Goal: Task Accomplishment & Management: Manage account settings

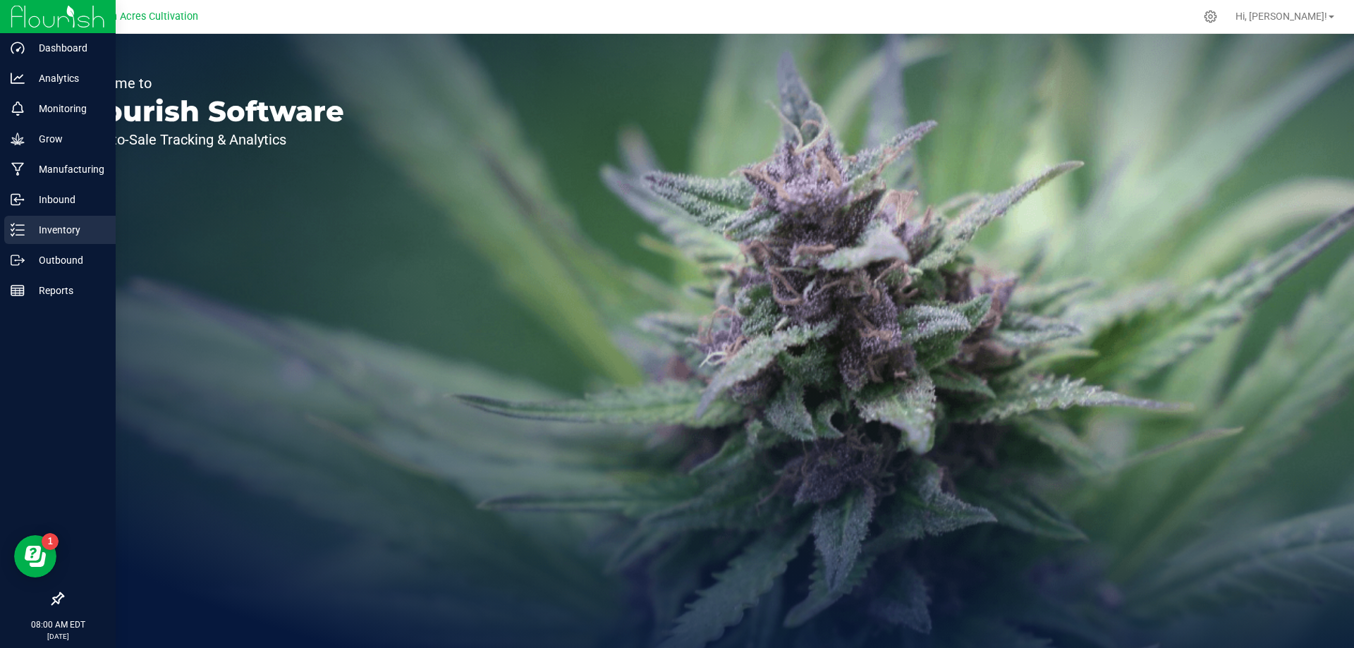
click at [27, 221] on div "Inventory" at bounding box center [59, 230] width 111 height 28
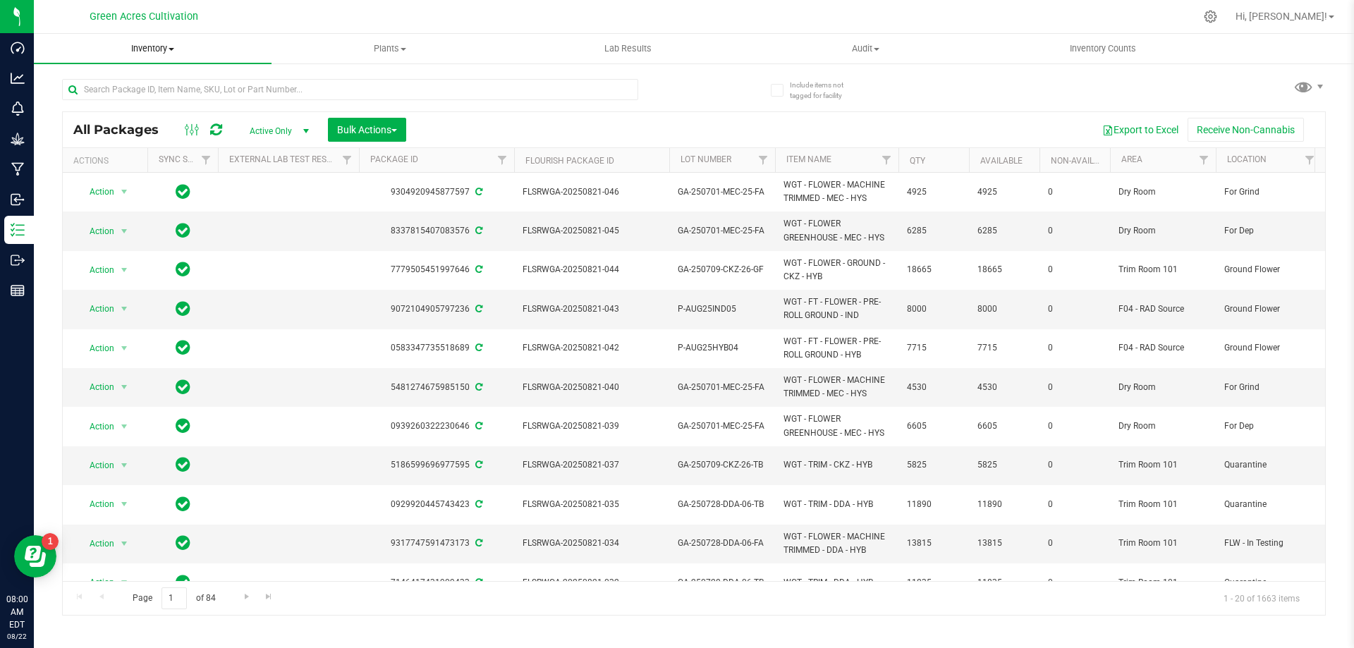
click at [143, 59] on uib-tab-heading "Inventory All packages All inventory Waste log Create inventory" at bounding box center [153, 49] width 238 height 30
click at [116, 173] on span "From bill of materials" at bounding box center [98, 170] width 128 height 12
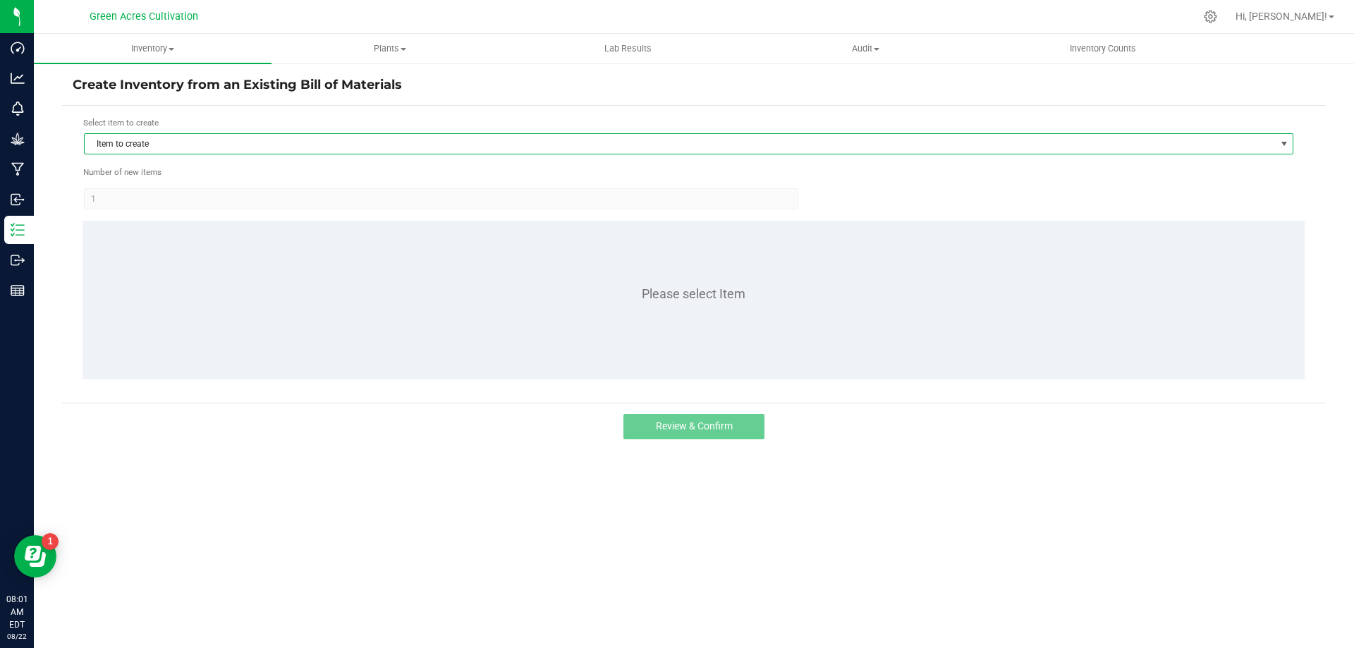
click at [458, 151] on span "Item to create" at bounding box center [680, 144] width 1191 height 20
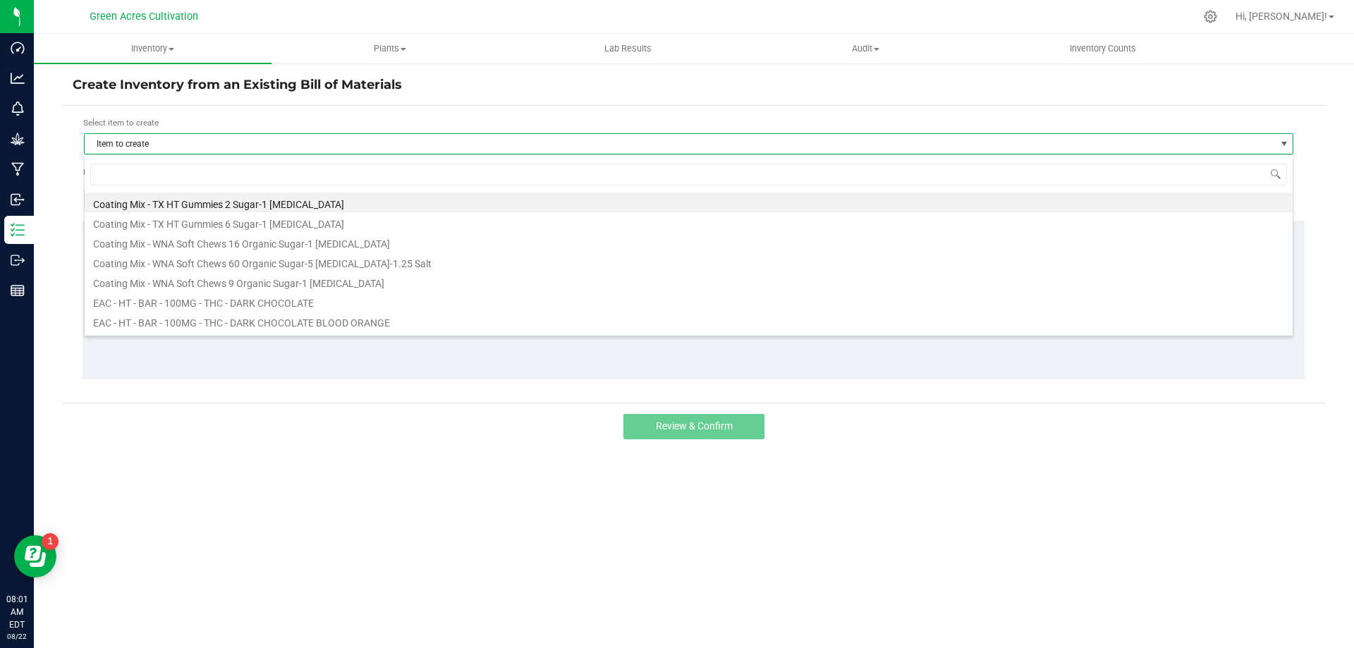
scroll to position [21, 1210]
type input "blm"
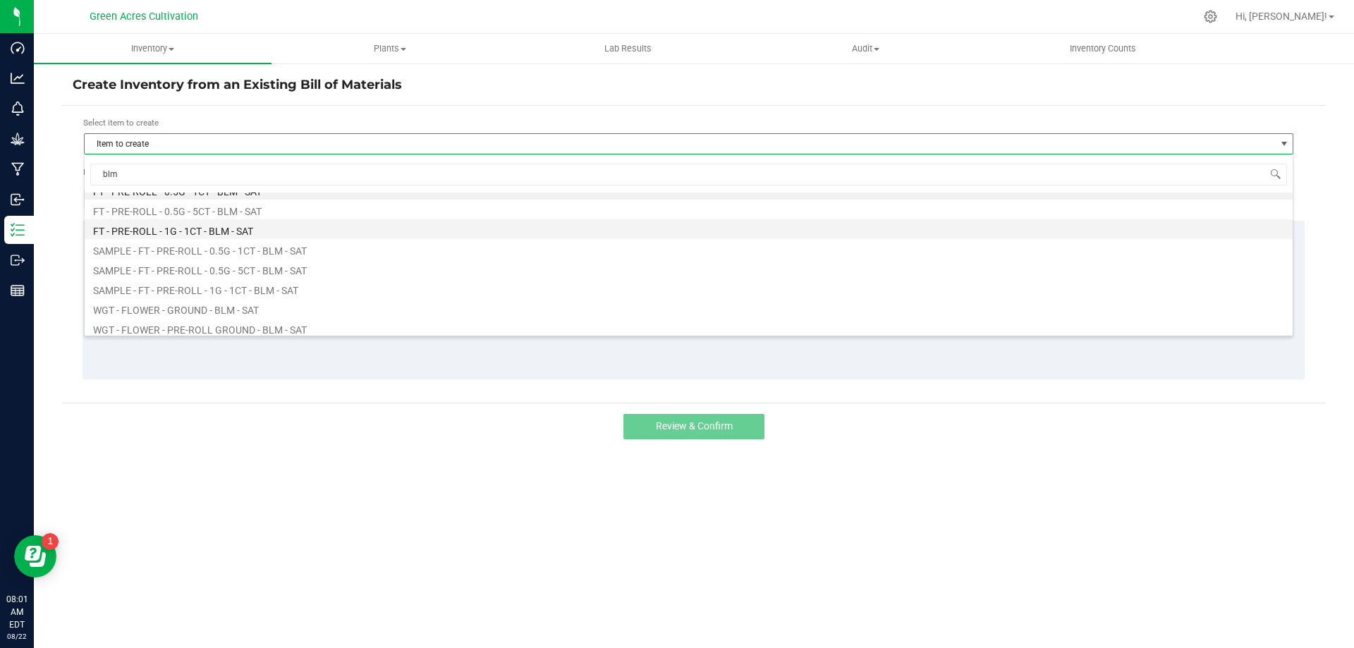
scroll to position [17, 0]
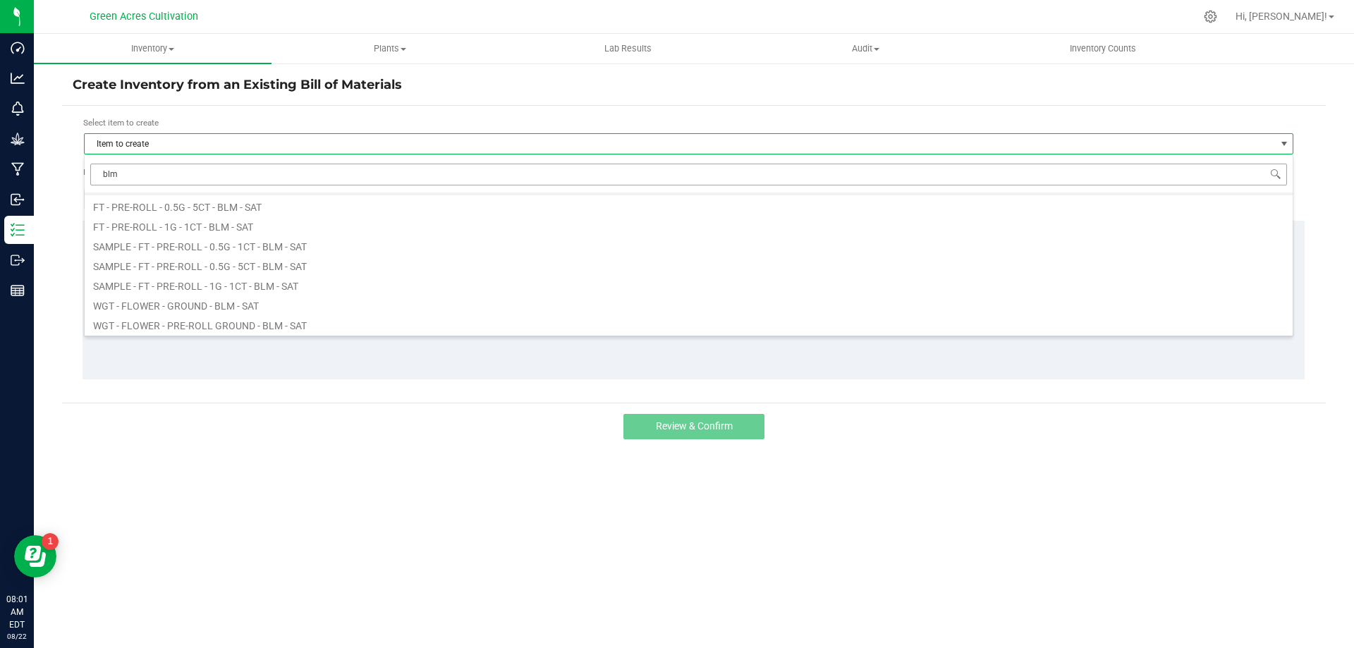
click at [355, 164] on input "blm" at bounding box center [688, 175] width 1197 height 22
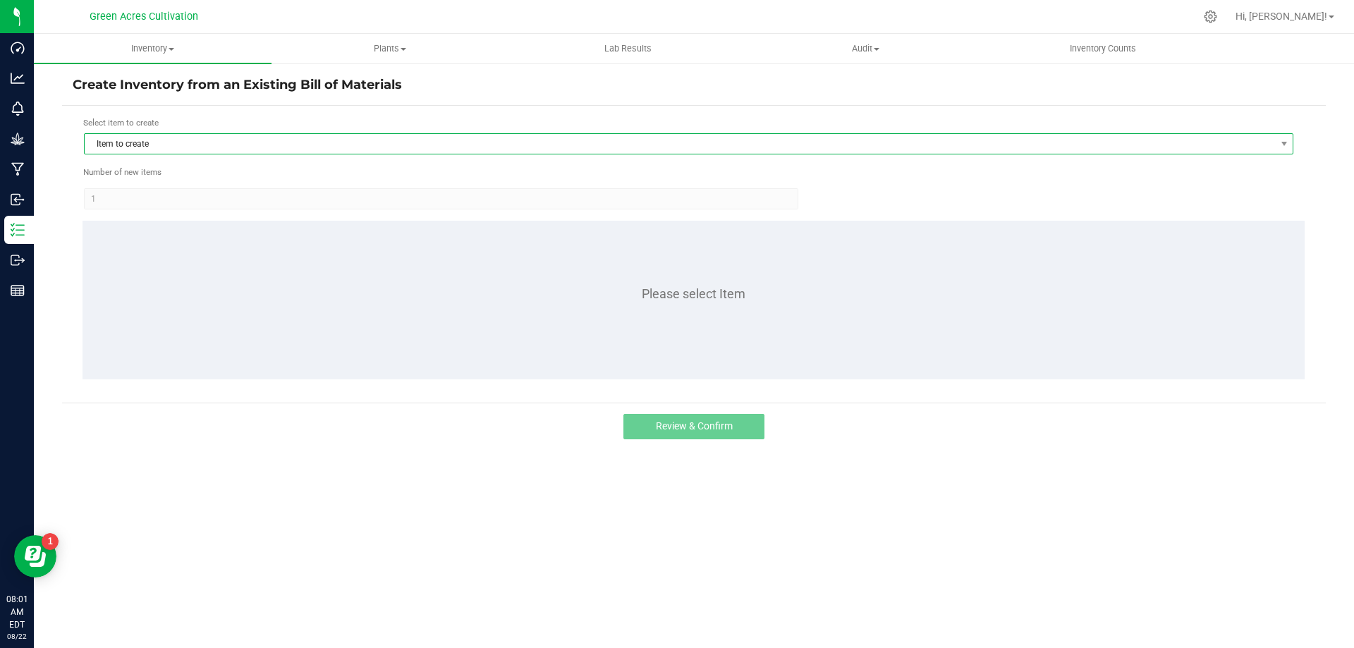
click at [210, 152] on span "Item to create" at bounding box center [680, 144] width 1191 height 20
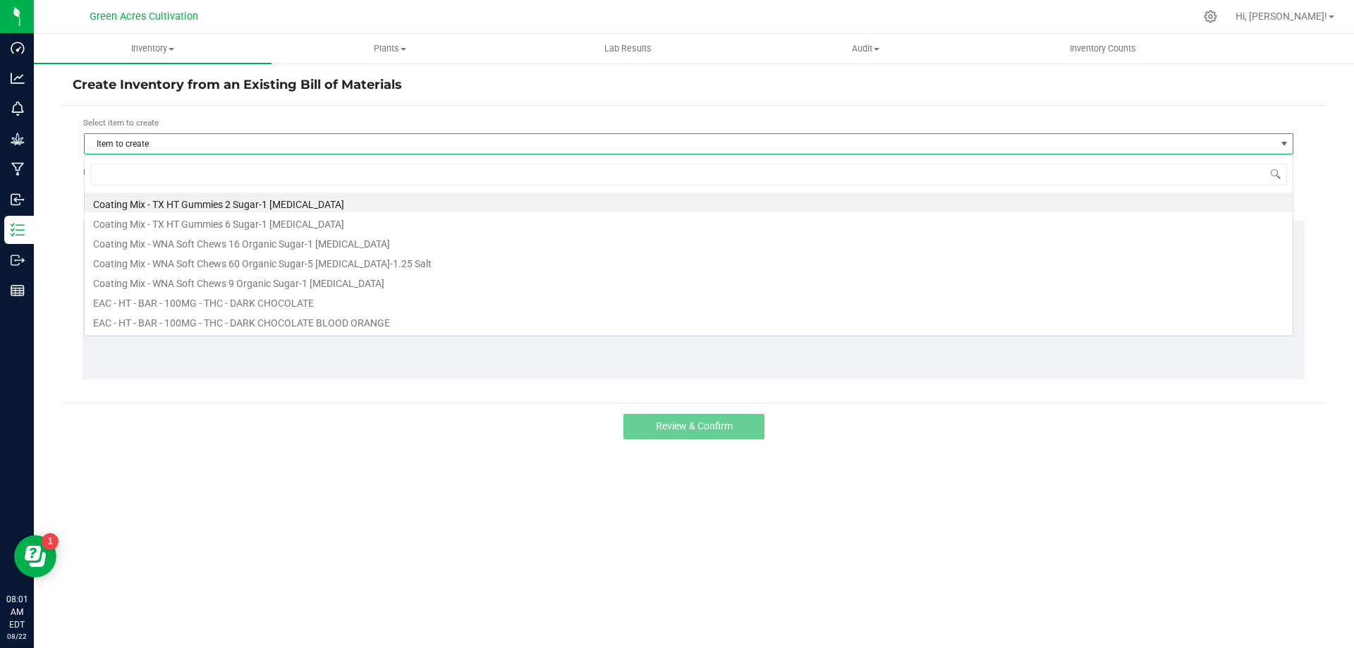
scroll to position [21, 1210]
type input "cnt"
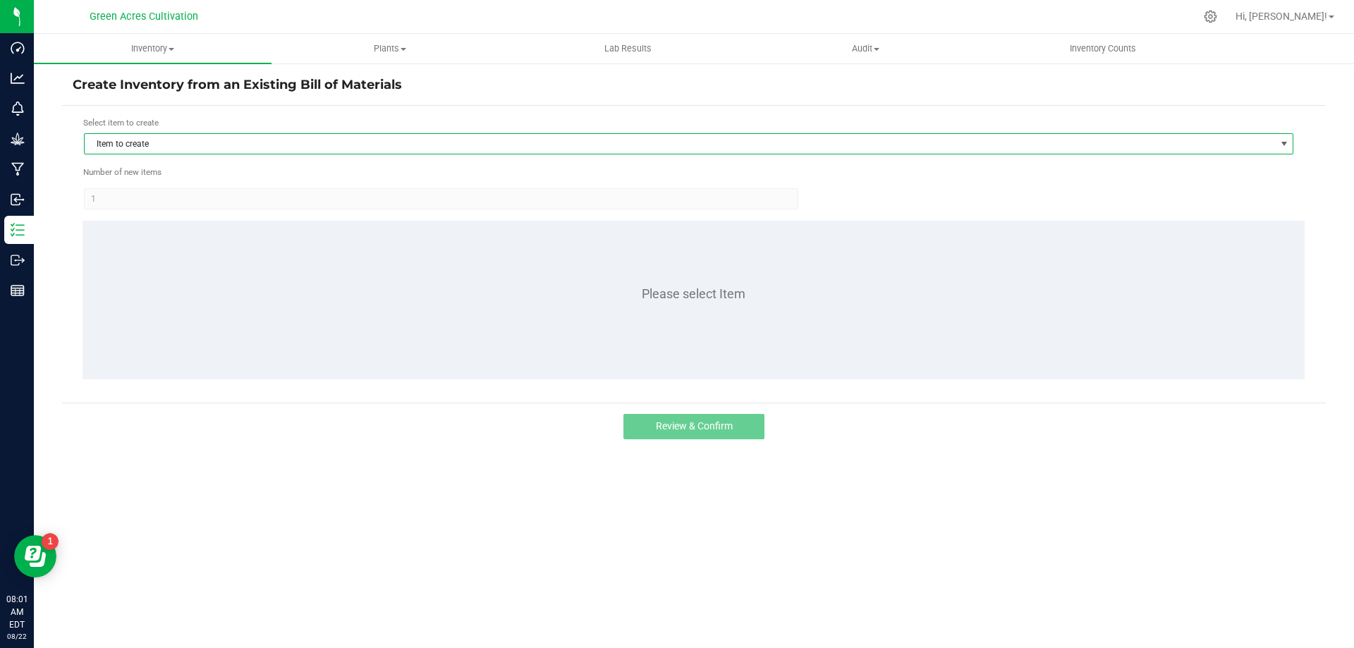
click at [295, 147] on span "Item to create" at bounding box center [680, 144] width 1191 height 20
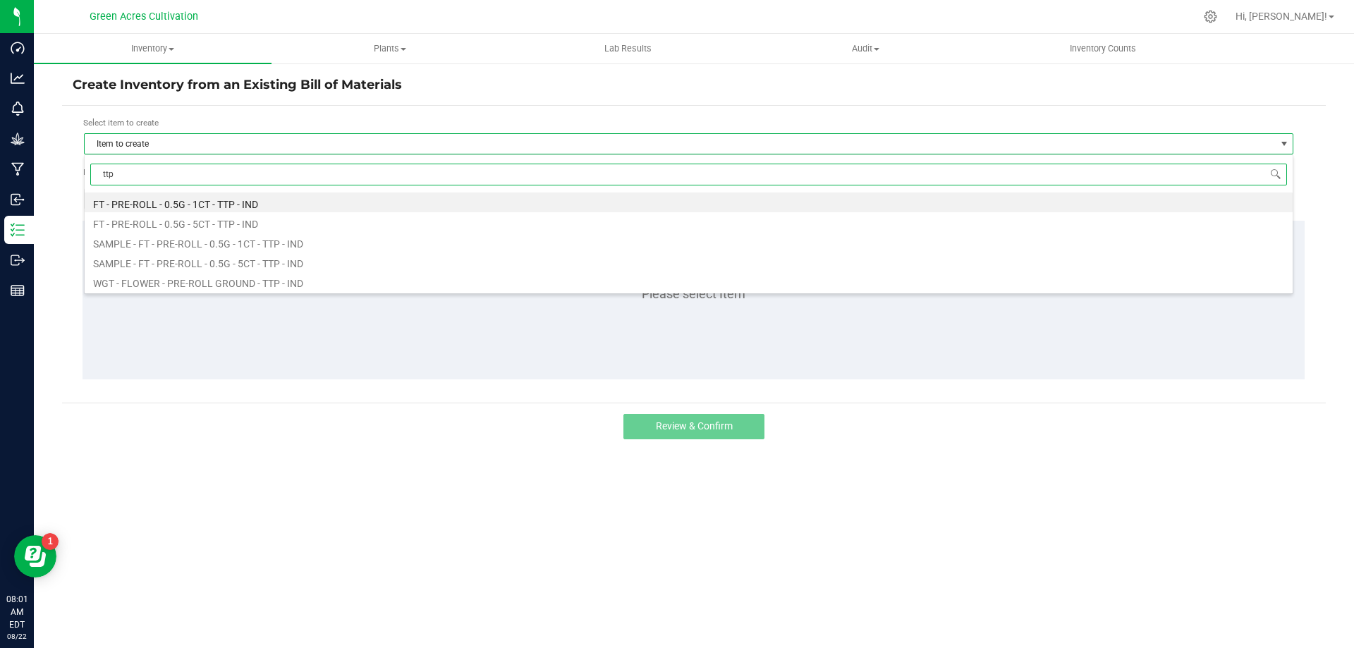
click at [357, 181] on input "ttp" at bounding box center [688, 175] width 1197 height 22
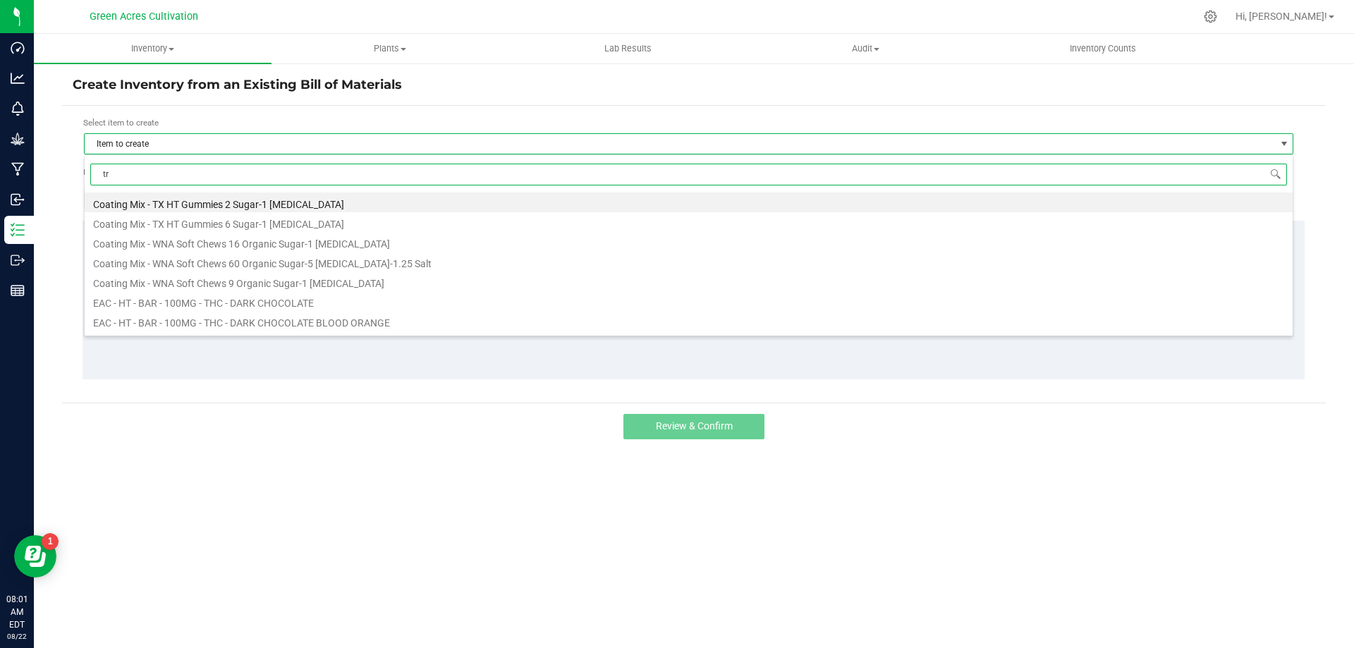
type input "try"
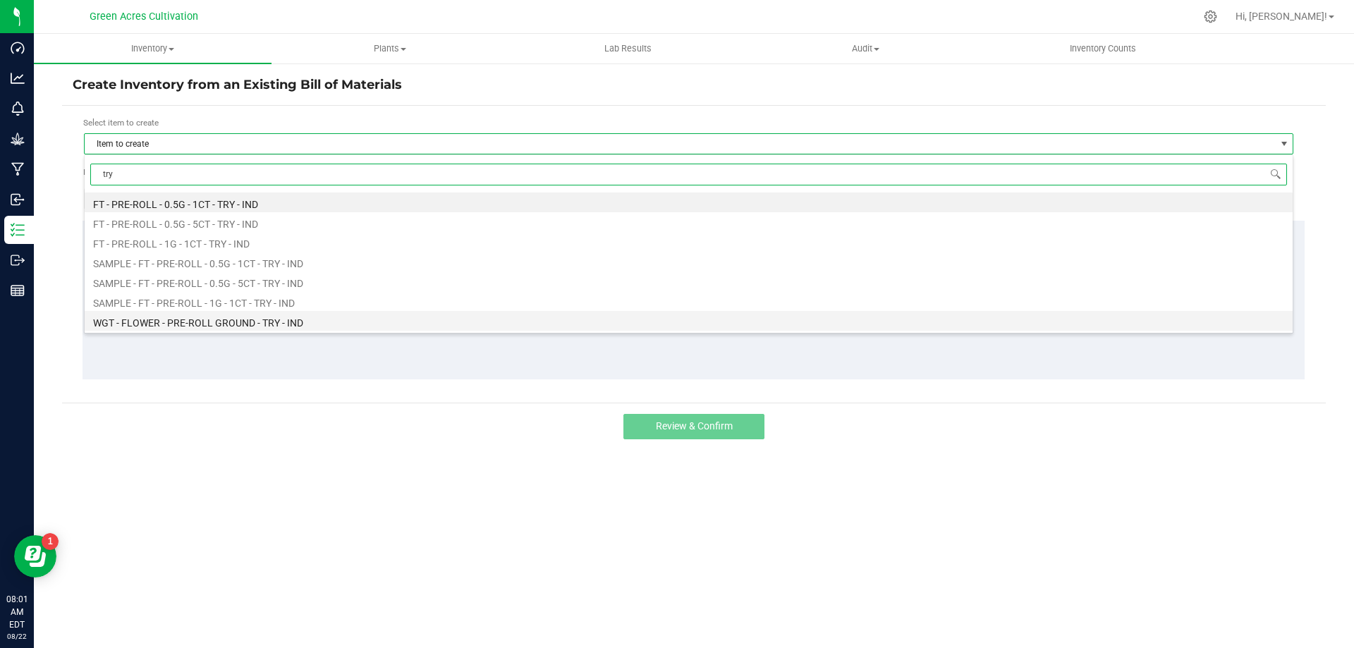
click at [274, 318] on li "WGT - FLOWER - PRE-ROLL GROUND - TRY - IND" at bounding box center [689, 321] width 1208 height 20
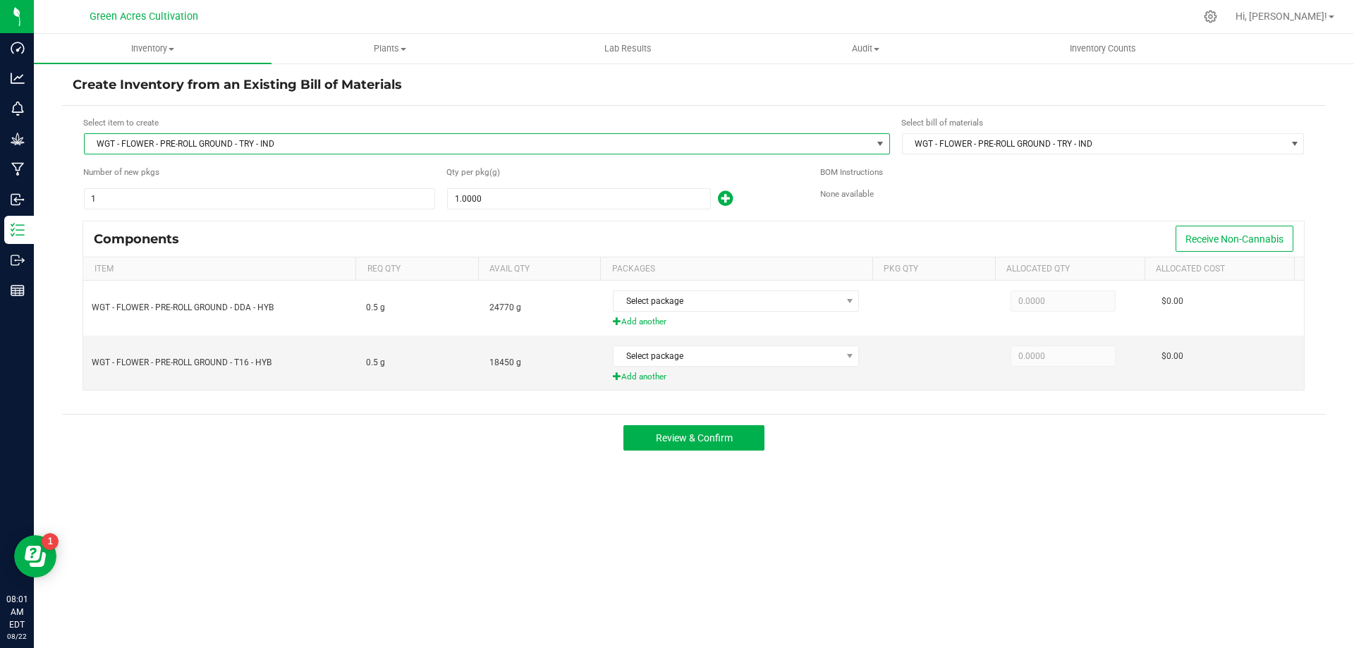
click at [297, 147] on span "WGT - FLOWER - PRE-ROLL GROUND - TRY - IND" at bounding box center [478, 144] width 787 height 20
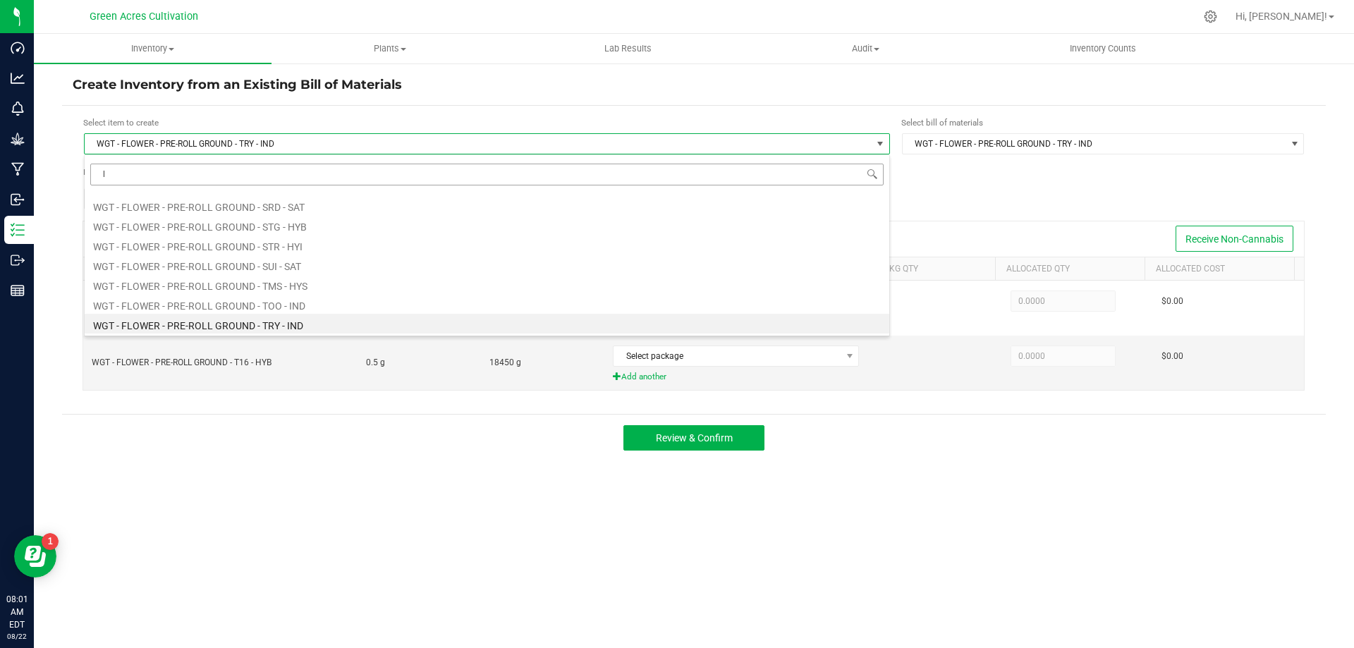
scroll to position [148520, 0]
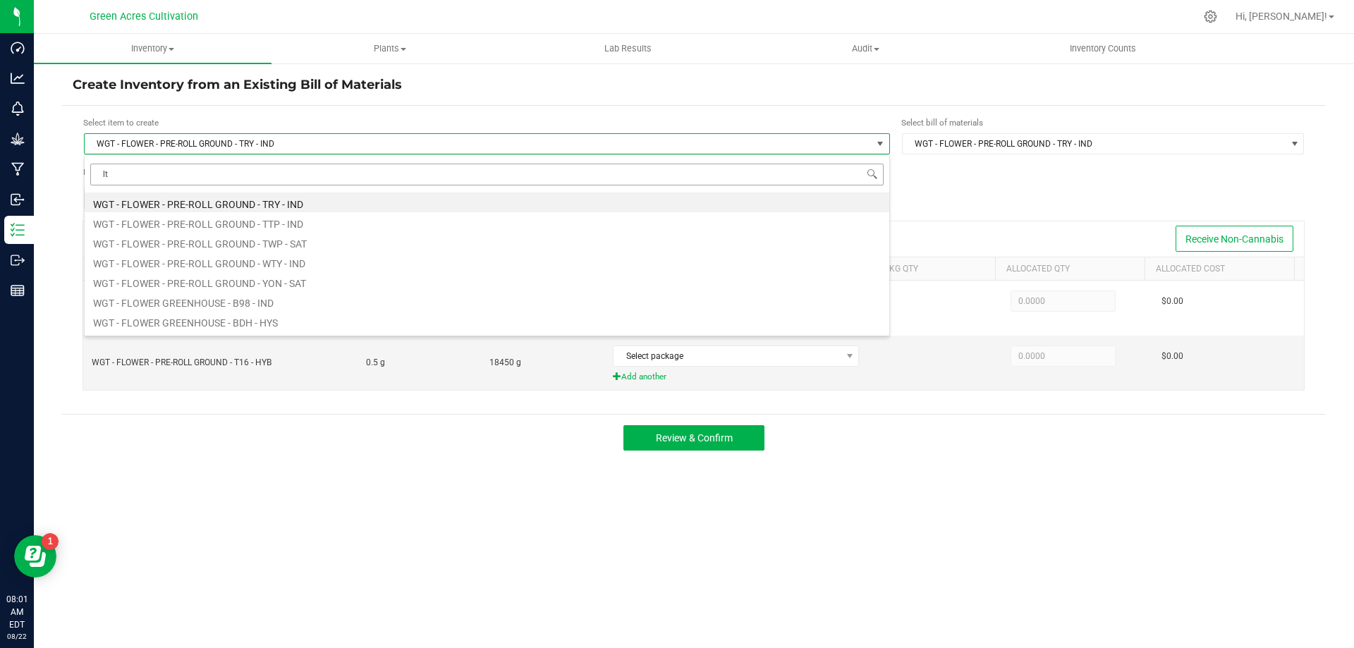
type input "ltp"
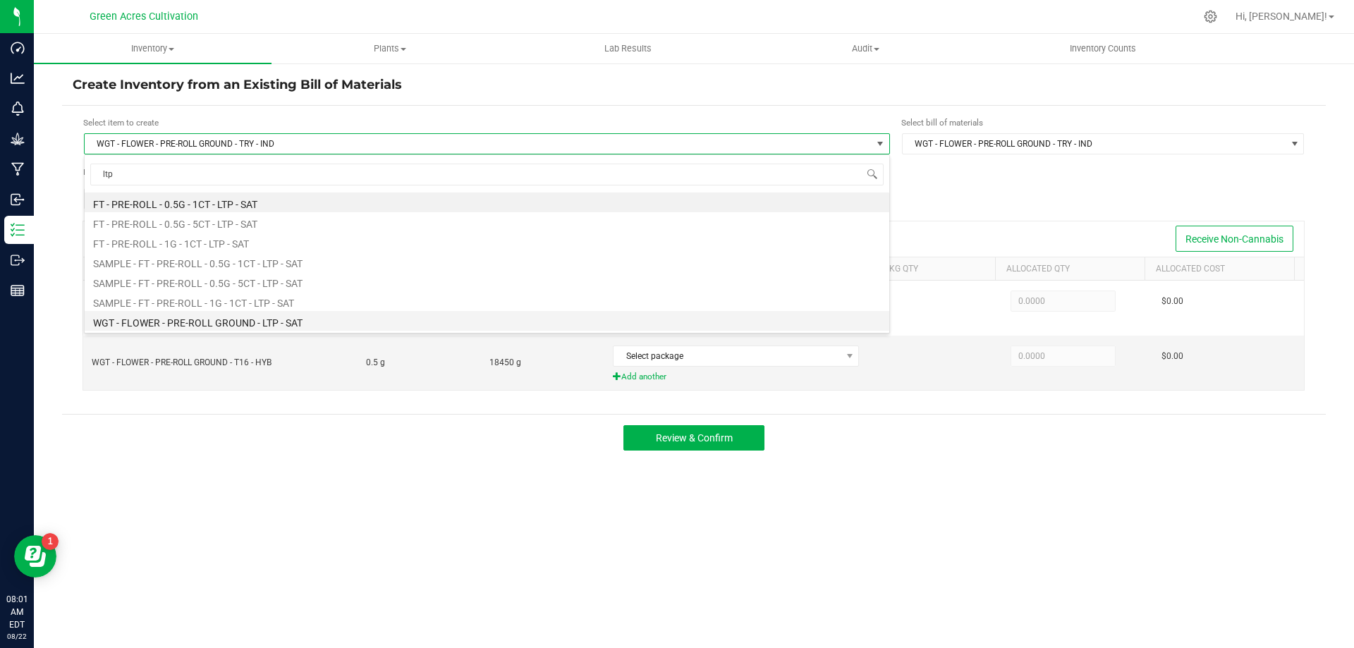
click at [268, 327] on li "WGT - FLOWER - PRE-ROLL GROUND - LTP - SAT" at bounding box center [487, 321] width 805 height 20
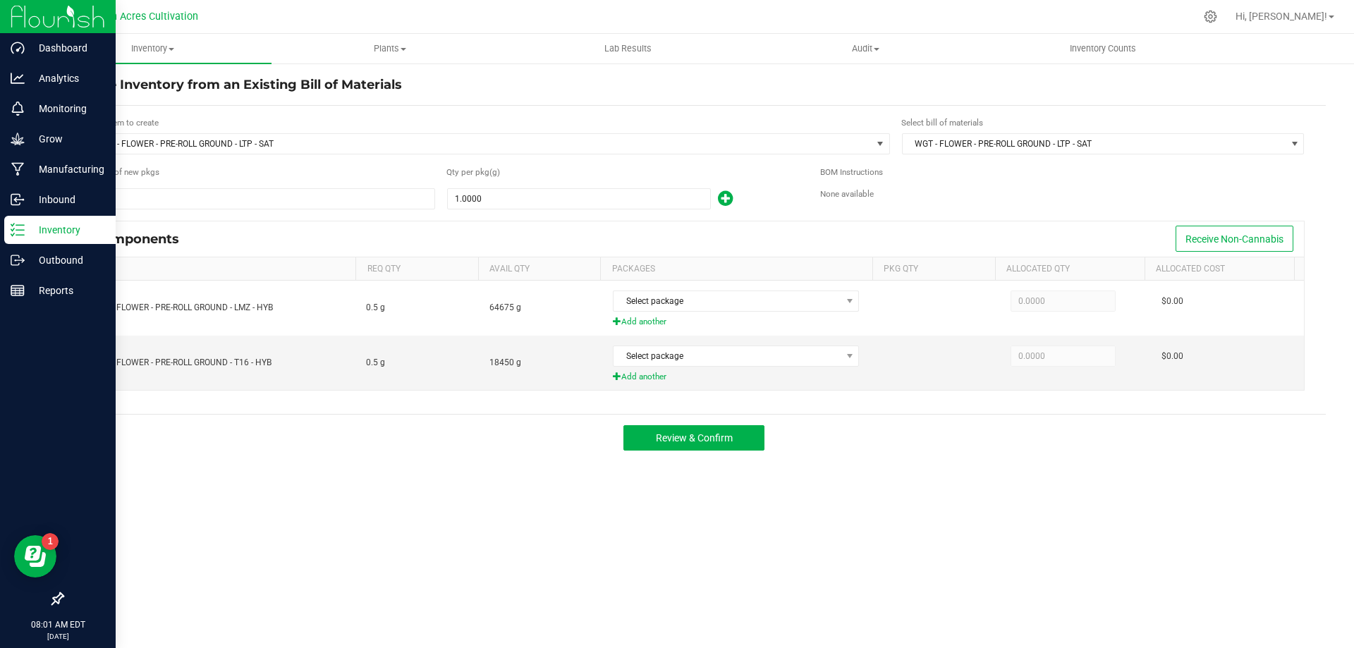
click at [42, 225] on p "Inventory" at bounding box center [67, 230] width 85 height 17
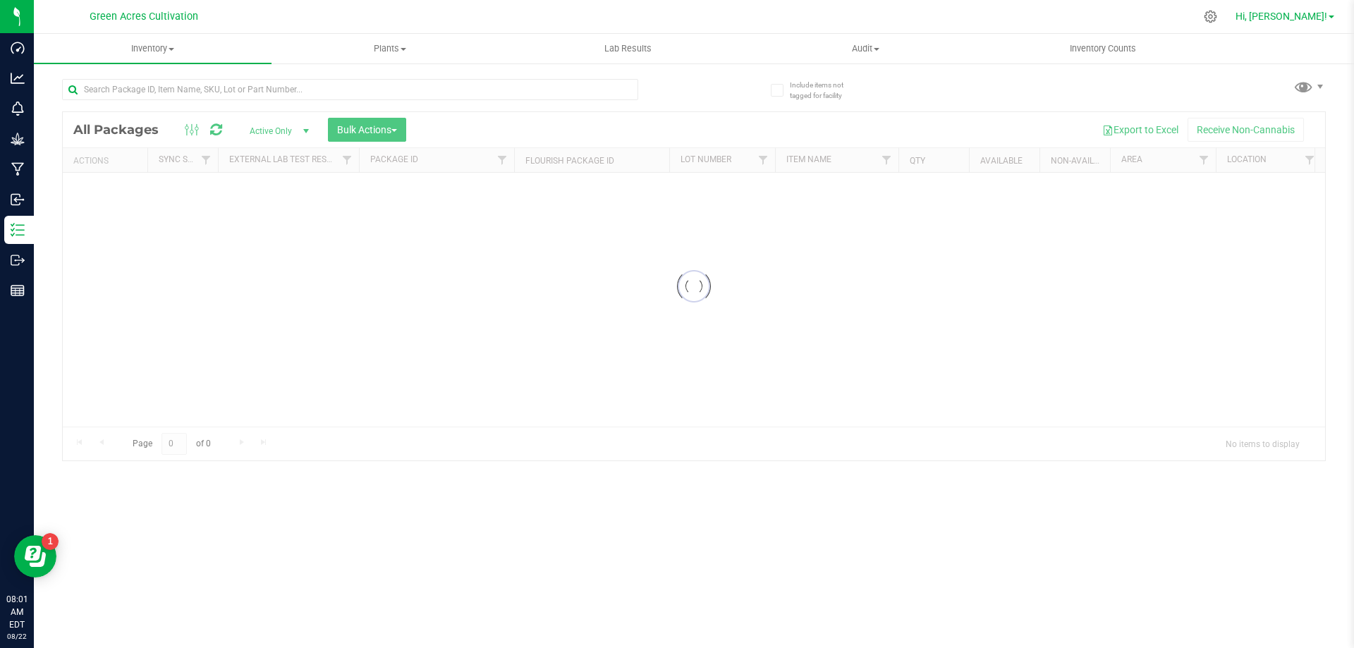
click at [1321, 16] on div "Green Acres Cultivation Hi, [PERSON_NAME]! Inventory All packages All inventory…" at bounding box center [694, 324] width 1321 height 648
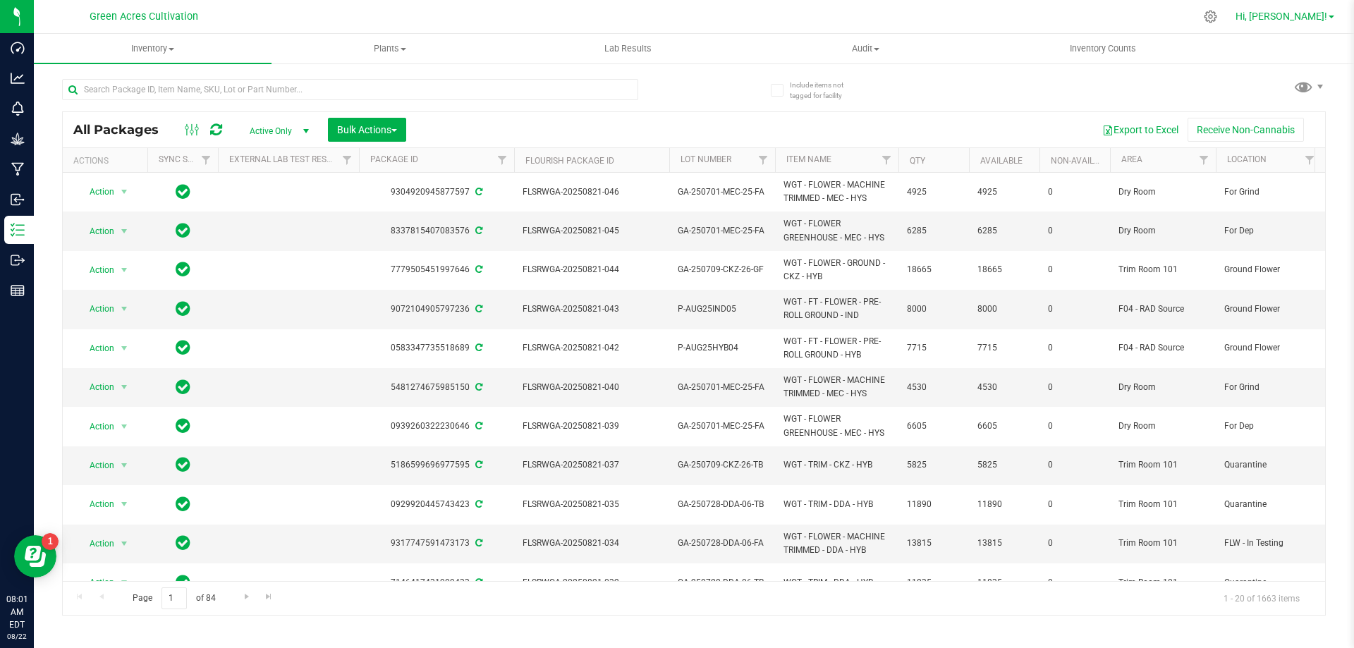
click at [1319, 14] on span "Hi, [PERSON_NAME]!" at bounding box center [1282, 16] width 92 height 11
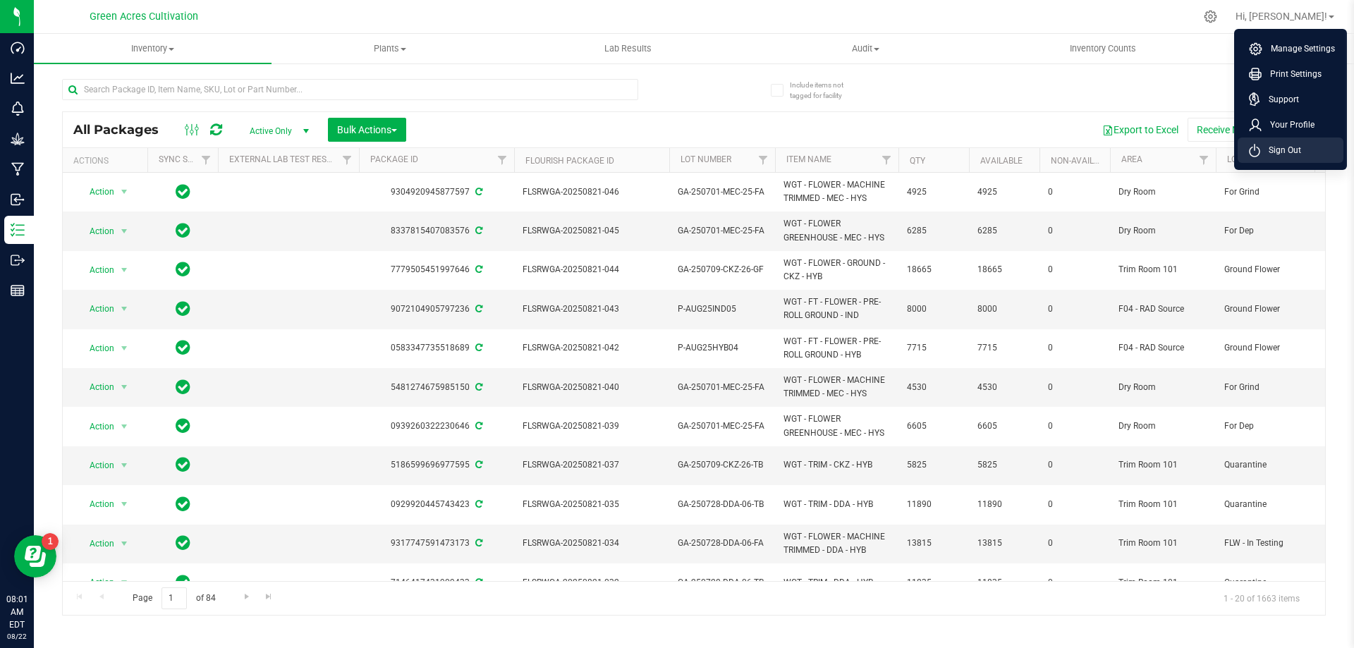
click at [1290, 154] on span "Sign Out" at bounding box center [1281, 150] width 41 height 14
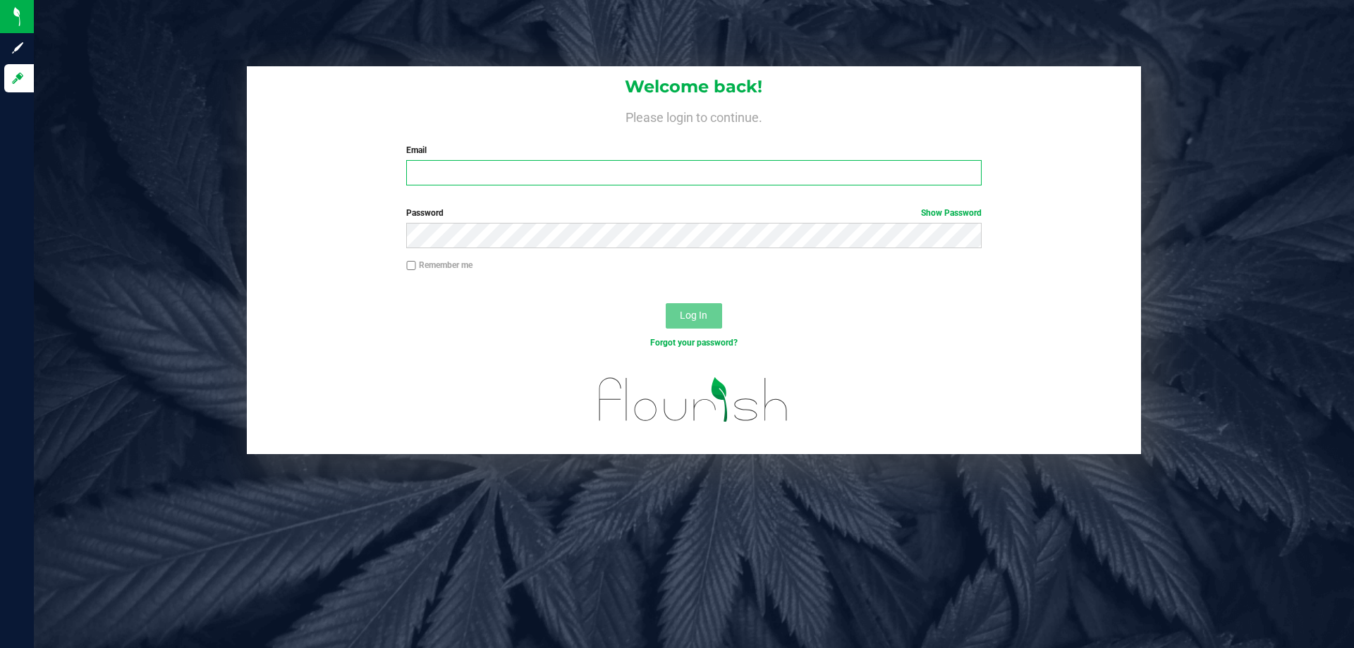
click at [482, 174] on input "Email" at bounding box center [693, 172] width 575 height 25
type input "[EMAIL_ADDRESS][DOMAIN_NAME]"
click at [666, 303] on button "Log In" at bounding box center [694, 315] width 56 height 25
